Goal: Information Seeking & Learning: Check status

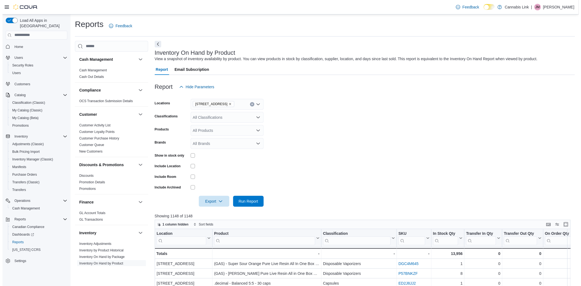
scroll to position [121, 0]
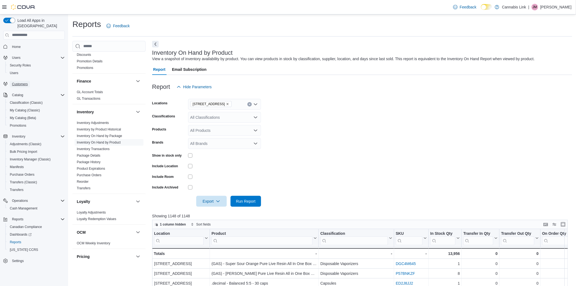
click at [19, 82] on span "Customers" at bounding box center [20, 84] width 16 height 4
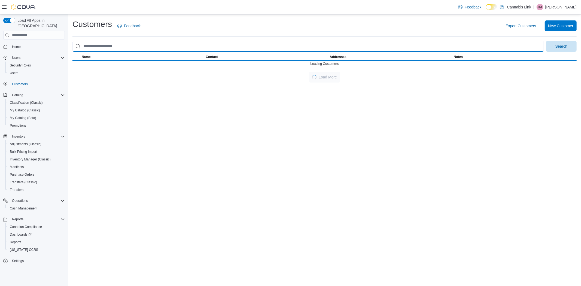
click at [122, 45] on input "search" at bounding box center [307, 46] width 471 height 11
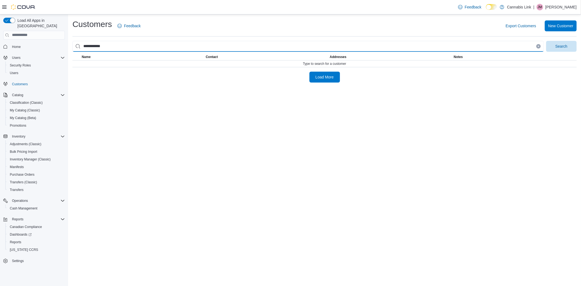
type input "**********"
click at [546, 41] on button "Search" at bounding box center [561, 46] width 30 height 11
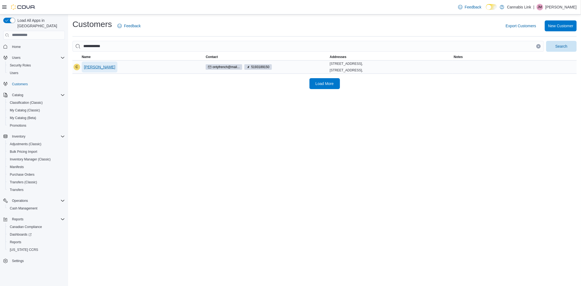
click at [89, 69] on span "[PERSON_NAME]" at bounding box center [99, 66] width 31 height 5
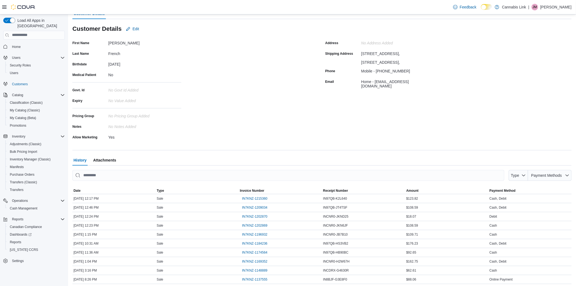
scroll to position [28, 0]
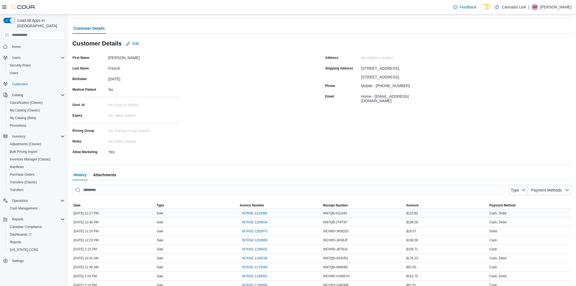
drag, startPoint x: 74, startPoint y: 212, endPoint x: 113, endPoint y: 213, distance: 39.2
click at [113, 213] on div "[DATE] 12:17 PM" at bounding box center [113, 213] width 83 height 7
click at [135, 213] on div "[DATE] 12:17 PM" at bounding box center [113, 213] width 83 height 7
drag, startPoint x: 324, startPoint y: 213, endPoint x: 352, endPoint y: 214, distance: 27.5
click at [352, 214] on div "IN97QB-K2L640" at bounding box center [363, 213] width 83 height 7
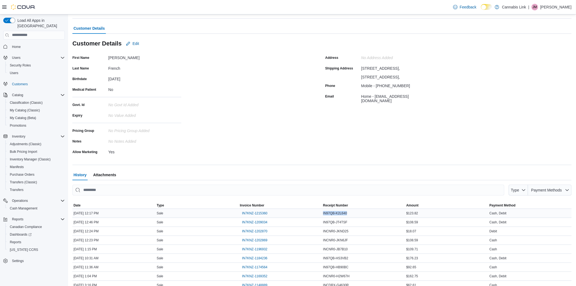
click at [351, 214] on div "IN97QB-K2L640" at bounding box center [363, 213] width 83 height 7
